Goal: Task Accomplishment & Management: Complete application form

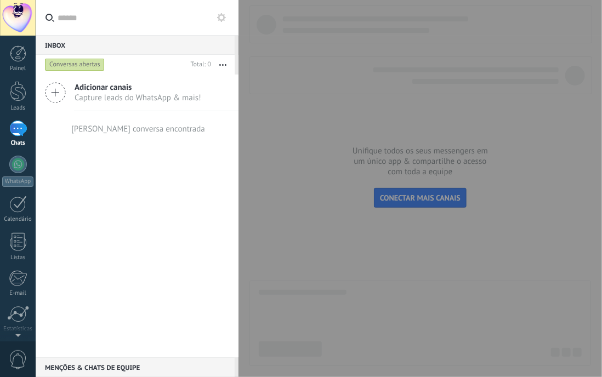
click at [129, 234] on div "Adicionar canais Capture leads do WhatsApp & mais! Nenhuma conversa encontrada" at bounding box center [137, 216] width 203 height 283
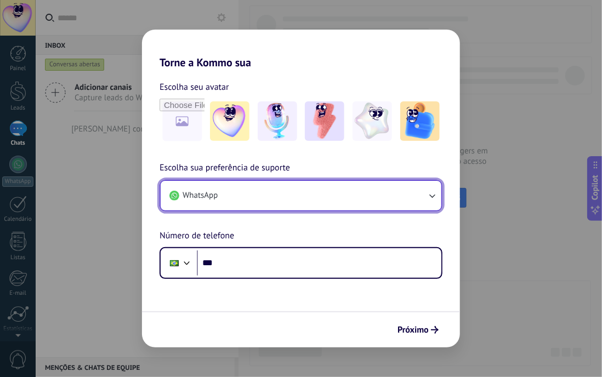
click at [429, 196] on icon "button" at bounding box center [432, 195] width 11 height 11
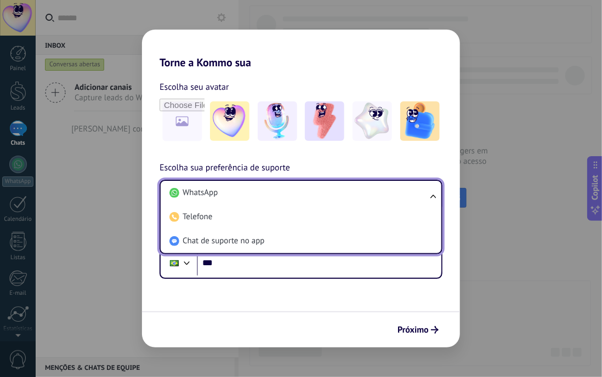
click at [429, 196] on ul "WhatsApp Telefone Chat de suporte no app" at bounding box center [301, 217] width 283 height 75
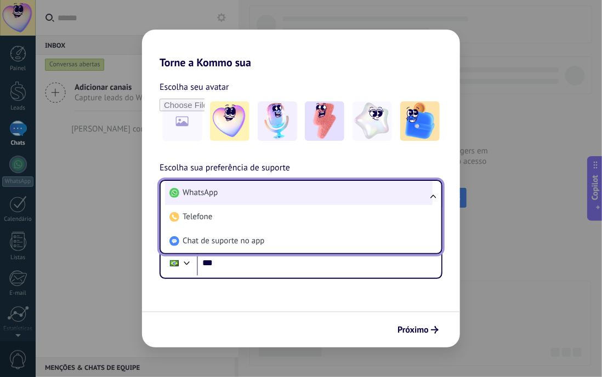
click at [213, 194] on span "WhatsApp" at bounding box center [200, 193] width 35 height 11
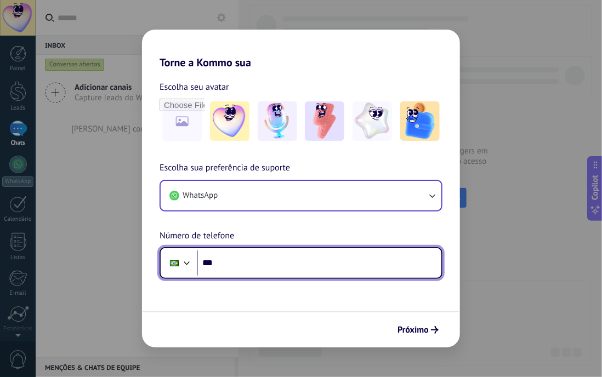
click at [248, 272] on input "***" at bounding box center [319, 263] width 245 height 25
type input "**********"
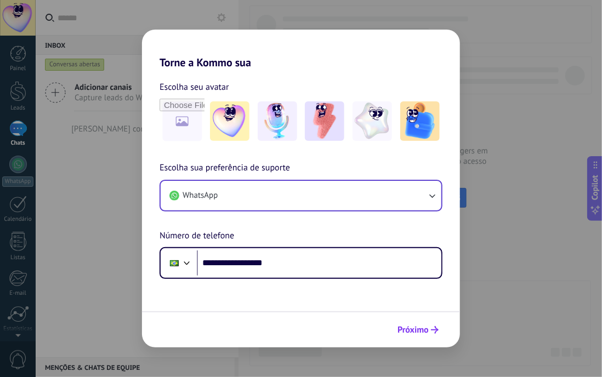
click at [422, 331] on span "Próximo" at bounding box center [413, 330] width 31 height 8
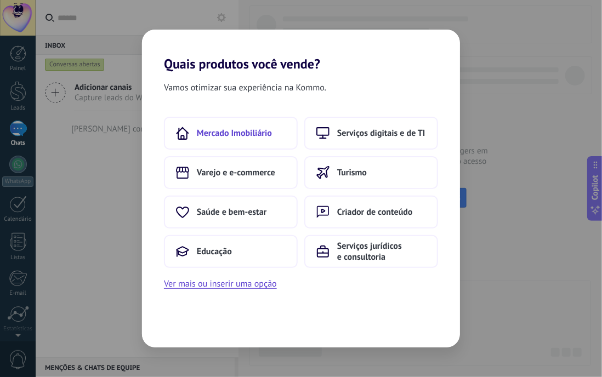
click at [256, 128] on span "Mercado Imobiliário" at bounding box center [234, 133] width 75 height 11
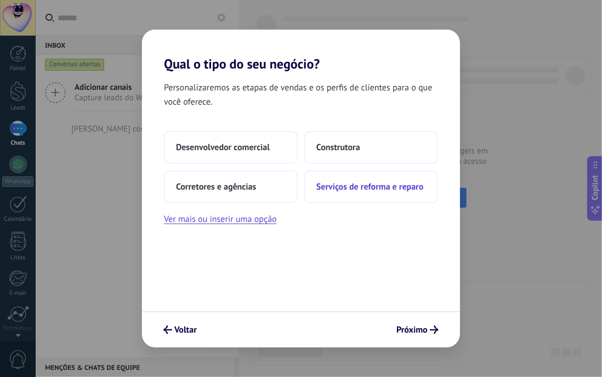
click at [357, 186] on span "Serviços de reforma e reparo" at bounding box center [370, 187] width 108 height 11
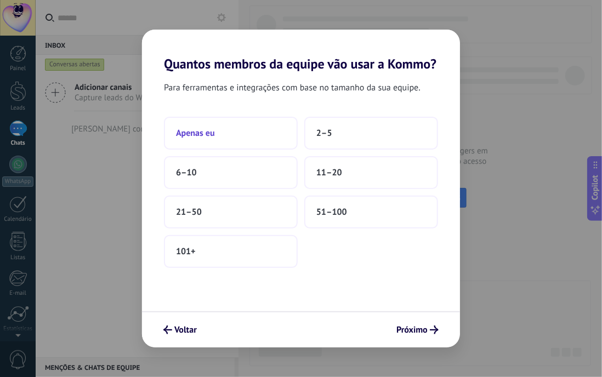
click at [189, 137] on span "Apenas eu" at bounding box center [195, 133] width 39 height 11
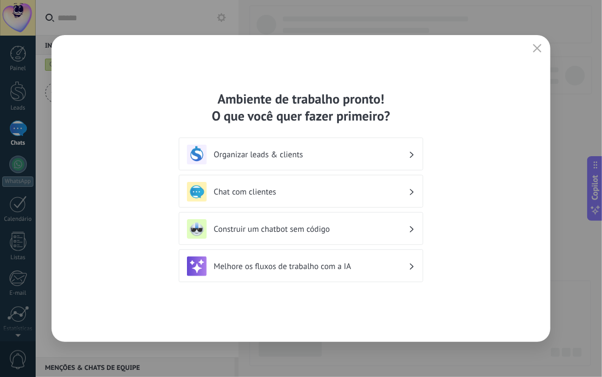
click at [285, 151] on h3 "Organizar leads & clients" at bounding box center [311, 155] width 195 height 10
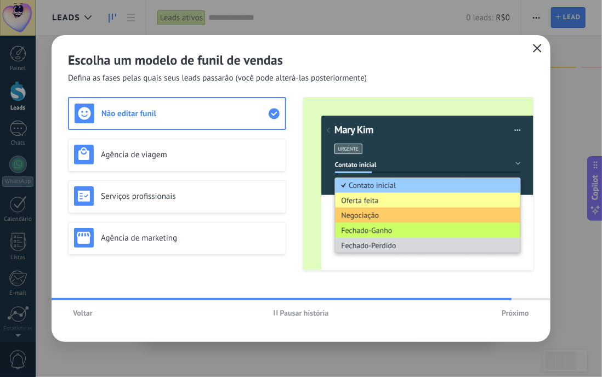
click at [536, 47] on icon "button" at bounding box center [537, 48] width 9 height 9
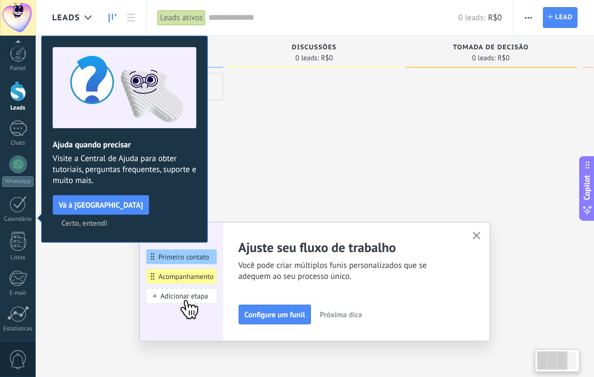
scroll to position [78, 0]
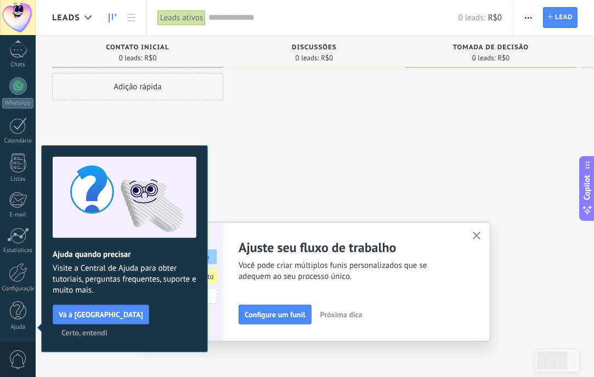
click at [340, 155] on div at bounding box center [314, 190] width 171 height 234
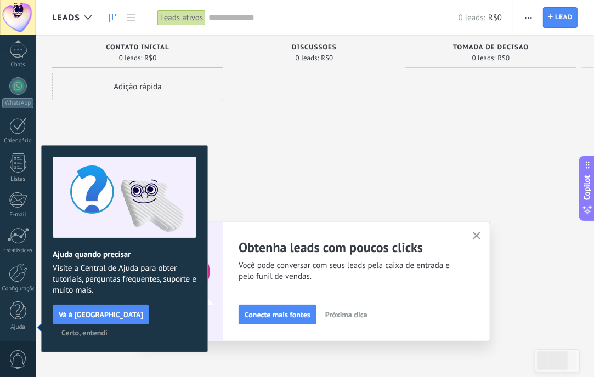
click at [108, 329] on span "Certo, entendi" at bounding box center [84, 333] width 46 height 8
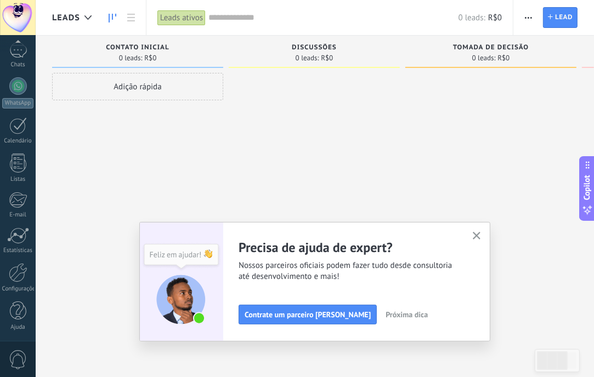
click at [478, 237] on icon "button" at bounding box center [477, 236] width 8 height 8
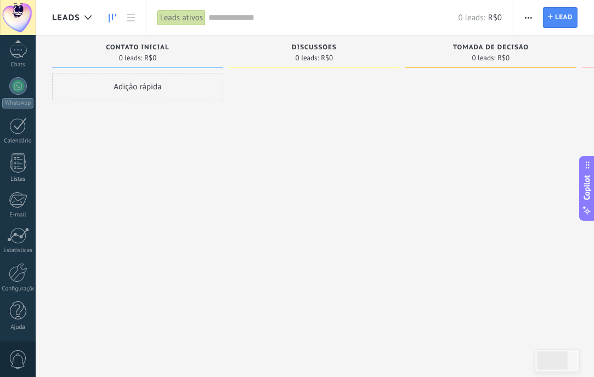
click at [264, 143] on div at bounding box center [314, 190] width 171 height 234
